Goal: Find specific page/section: Find specific page/section

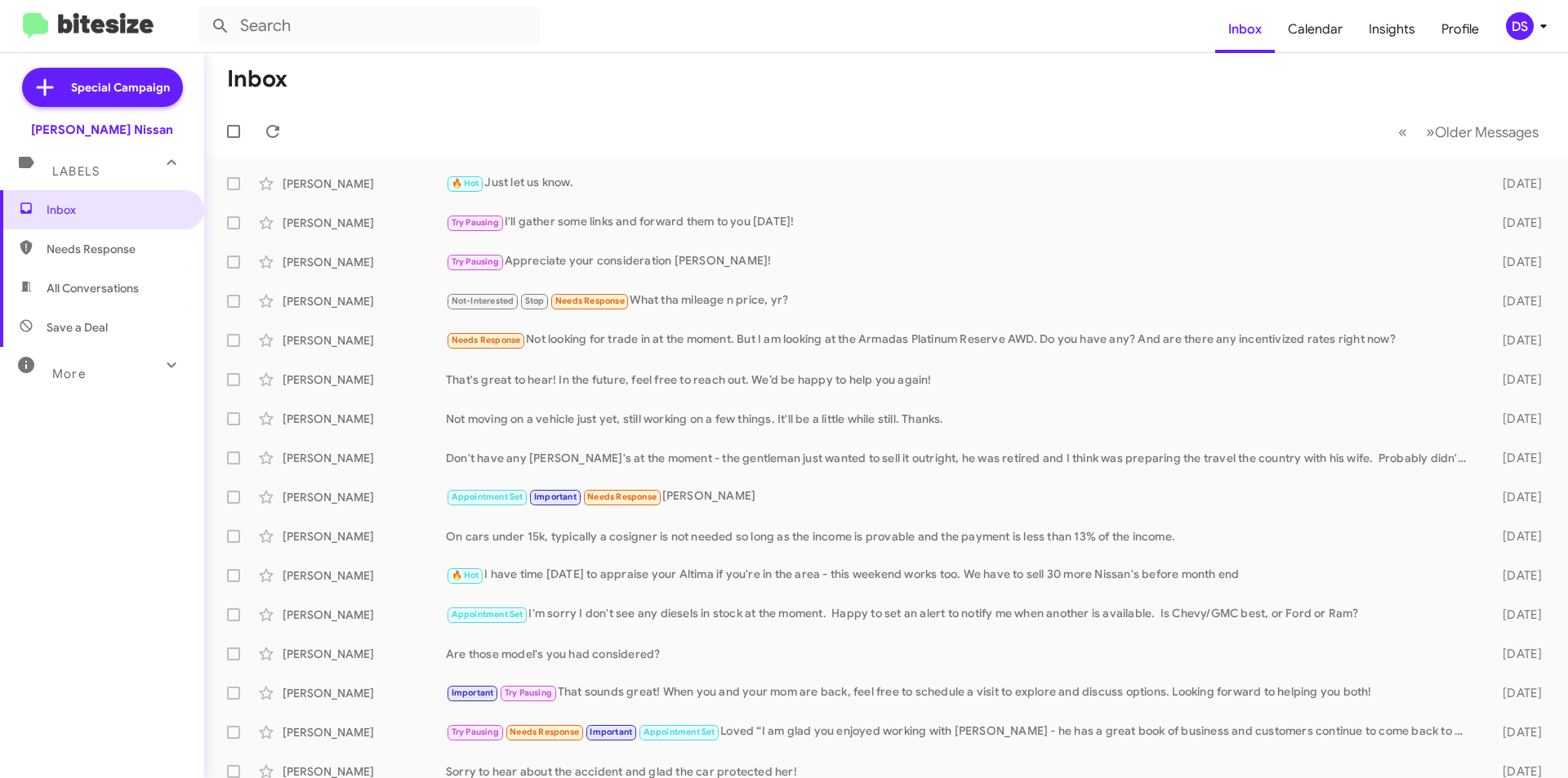
click at [126, 289] on span "All Conversations" at bounding box center [92, 288] width 92 height 16
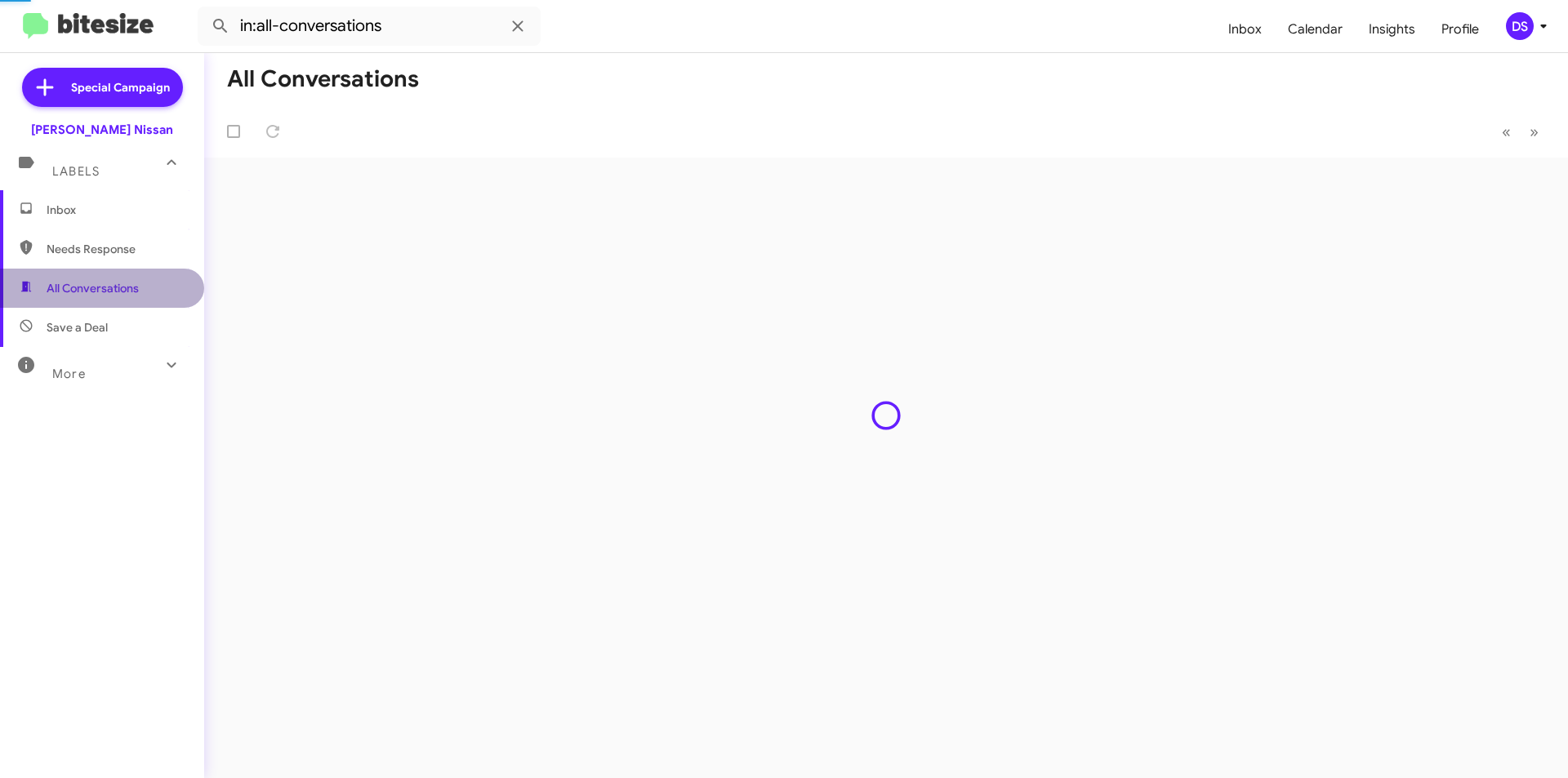
click at [126, 289] on span "All Conversations" at bounding box center [92, 288] width 92 height 16
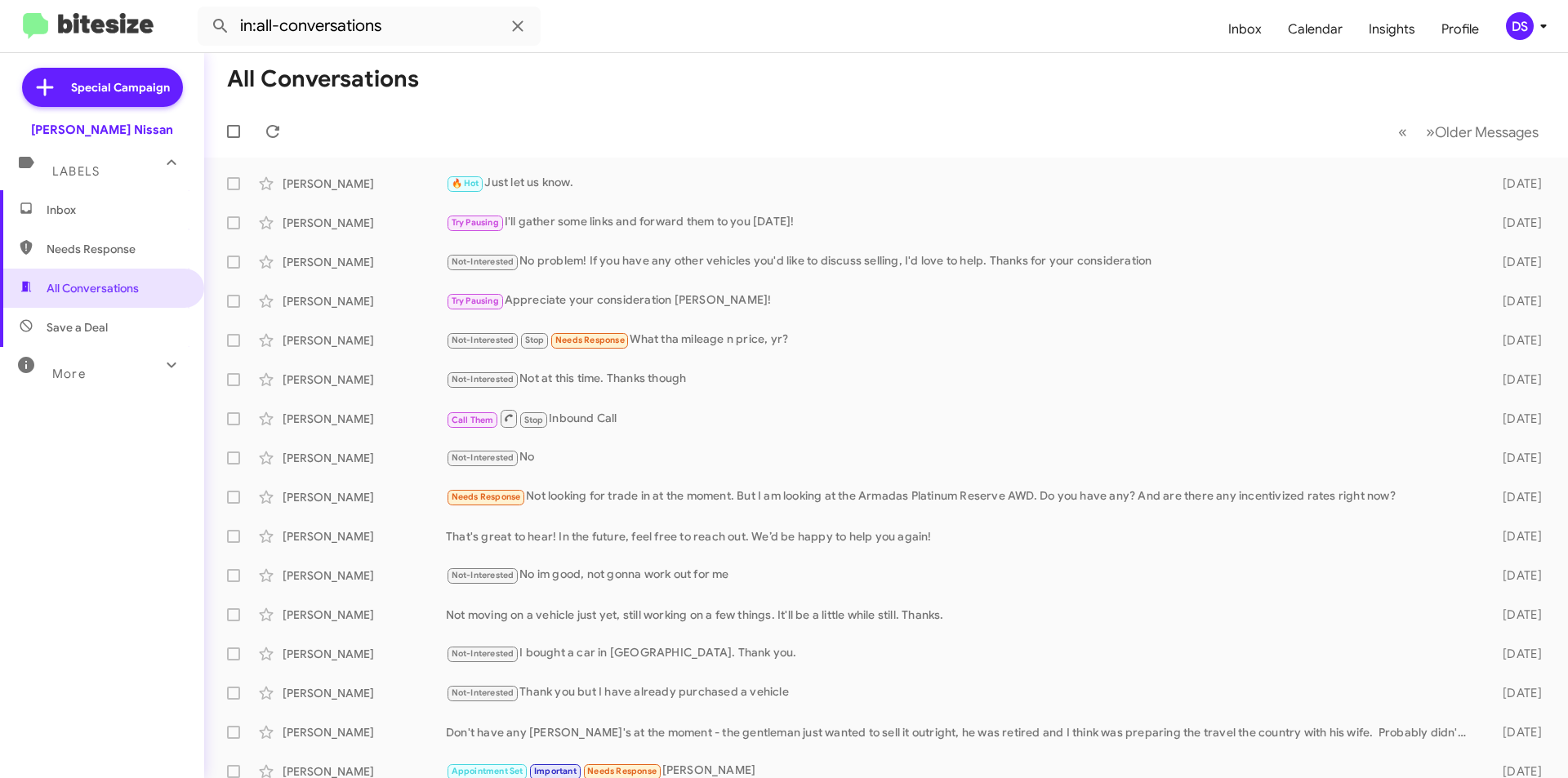
click at [100, 324] on span "Save a Deal" at bounding box center [77, 327] width 62 height 16
type input "in:not-interested"
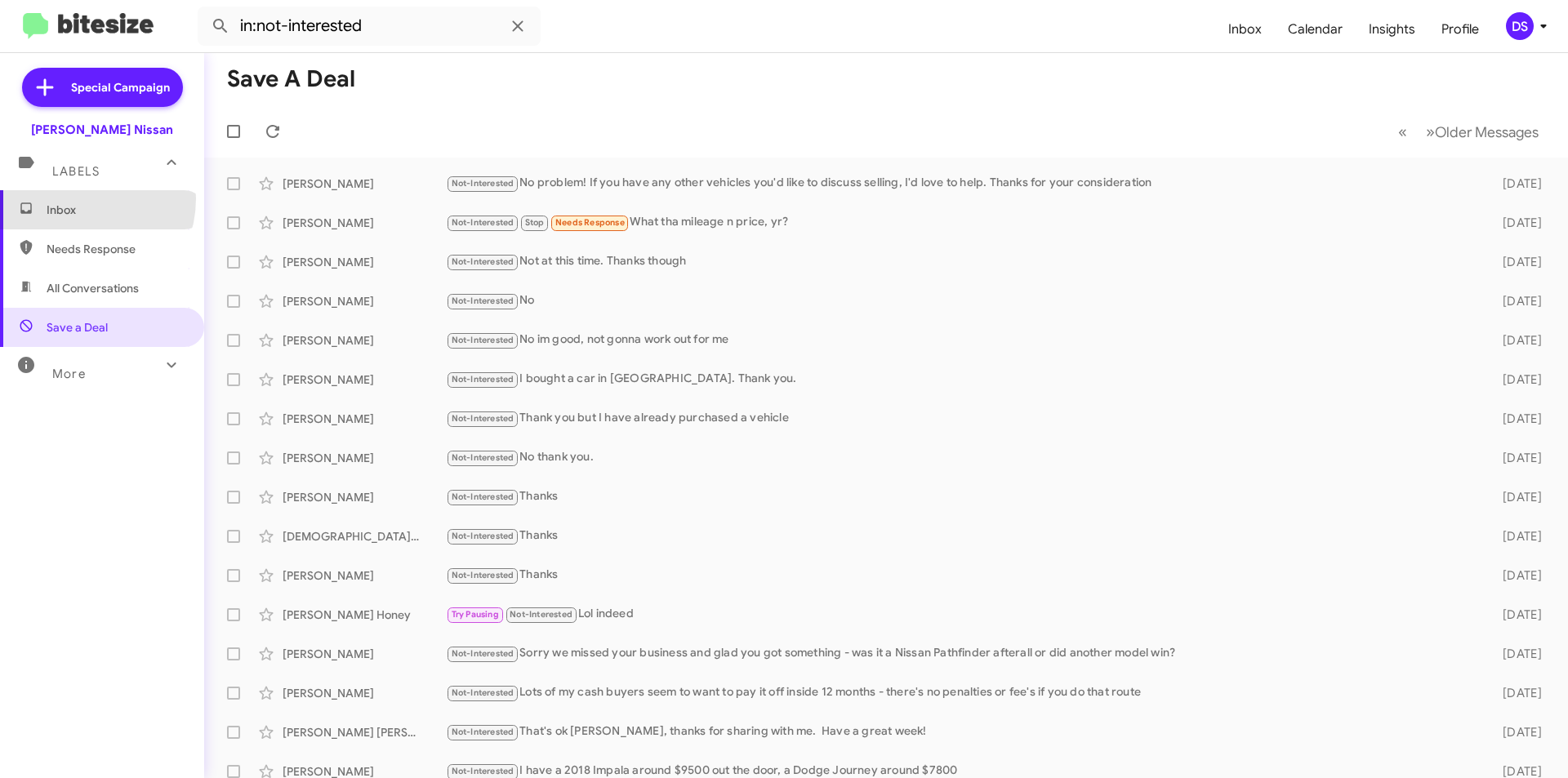
click at [72, 198] on span "Inbox" at bounding box center [101, 209] width 204 height 39
